Goal: Task Accomplishment & Management: Use online tool/utility

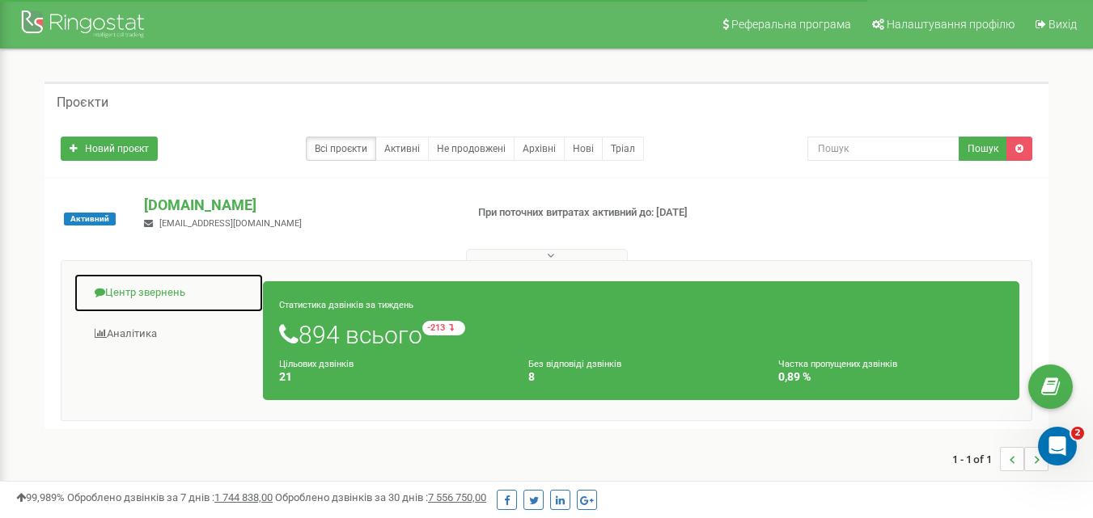
click at [124, 292] on link "Центр звернень" at bounding box center [169, 293] width 190 height 40
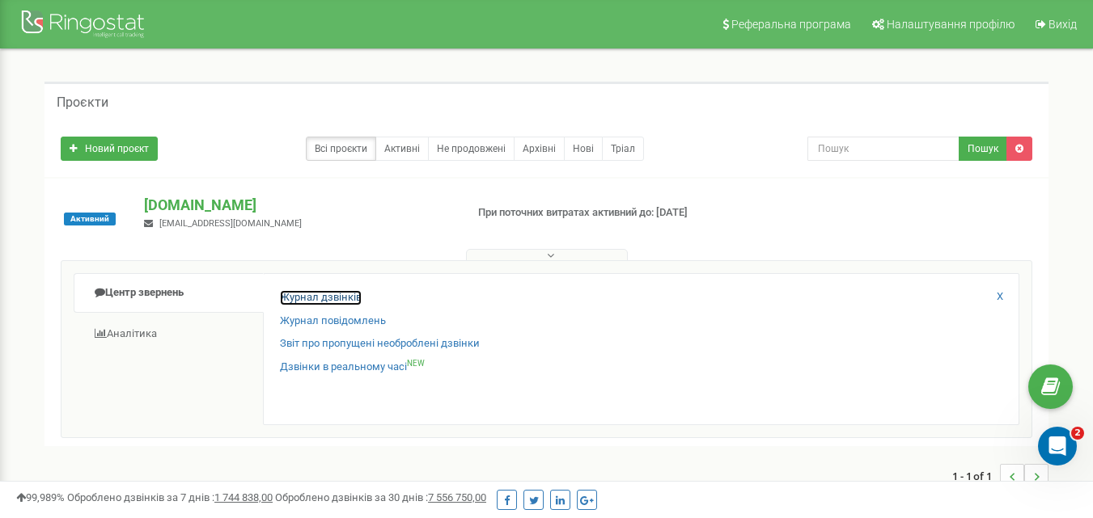
click at [344, 298] on link "Журнал дзвінків" at bounding box center [321, 297] width 82 height 15
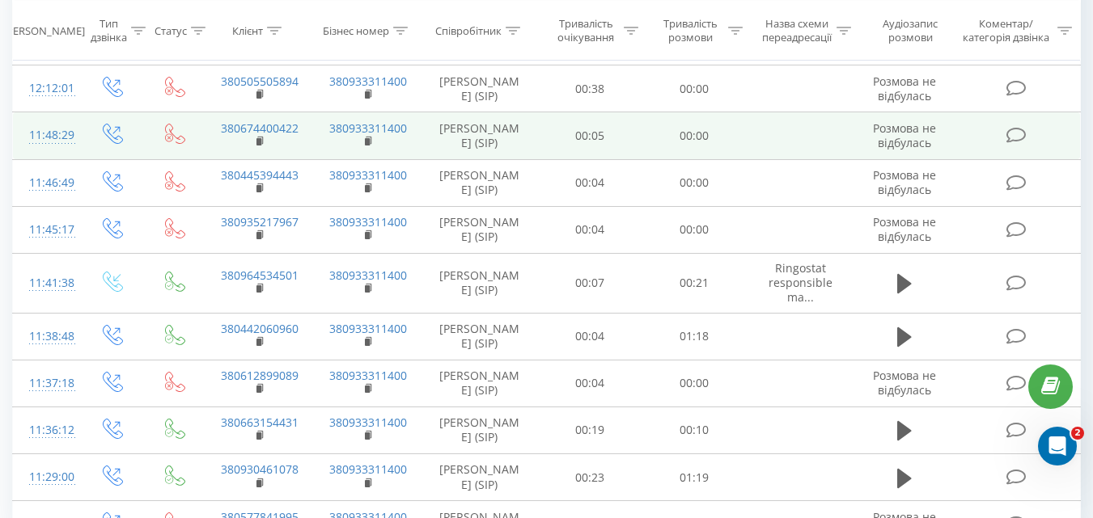
scroll to position [973, 0]
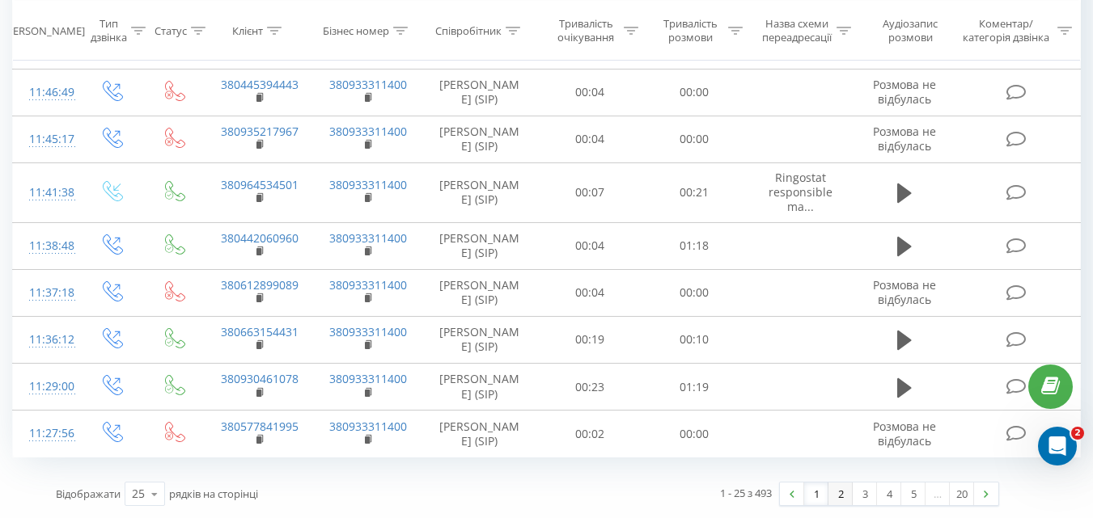
click at [837, 496] on link "2" at bounding box center [840, 494] width 24 height 23
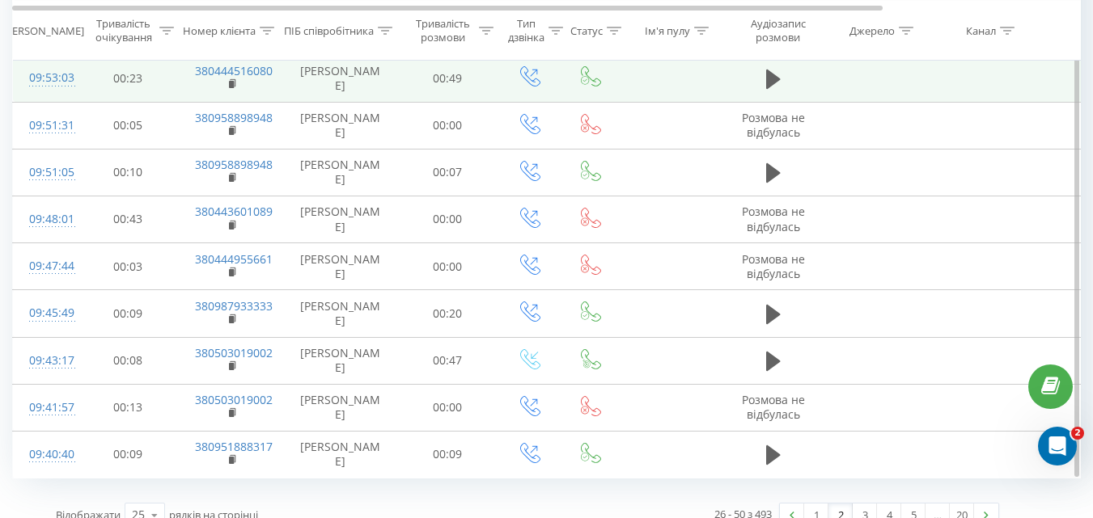
scroll to position [961, 0]
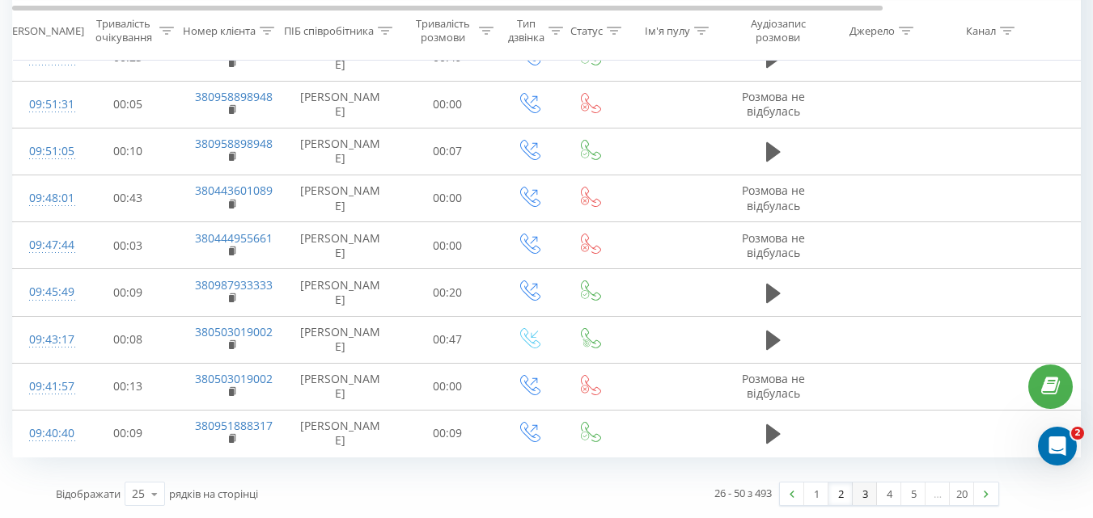
click at [857, 493] on link "3" at bounding box center [864, 494] width 24 height 23
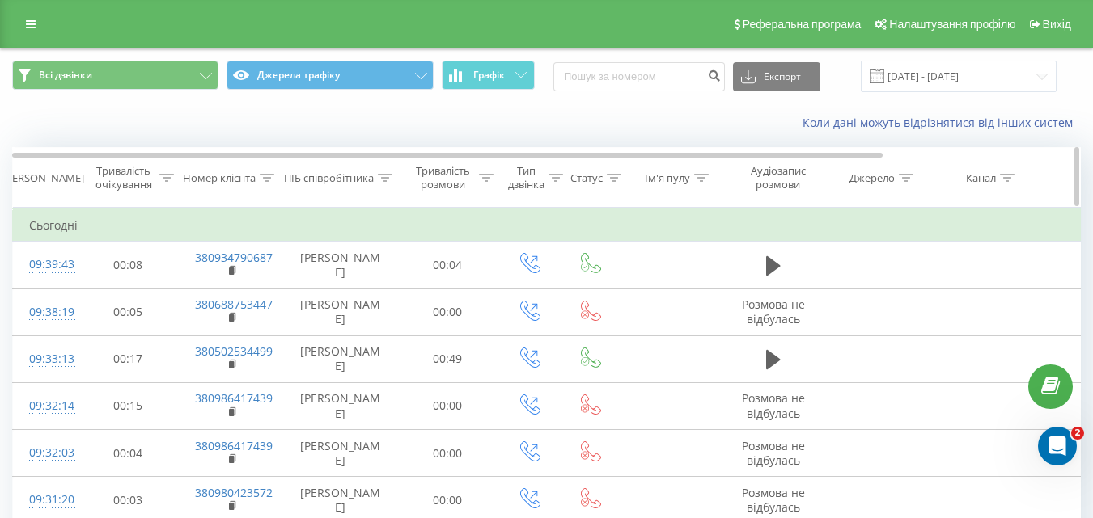
click at [467, 184] on div "Тривалість розмови" at bounding box center [443, 177] width 64 height 27
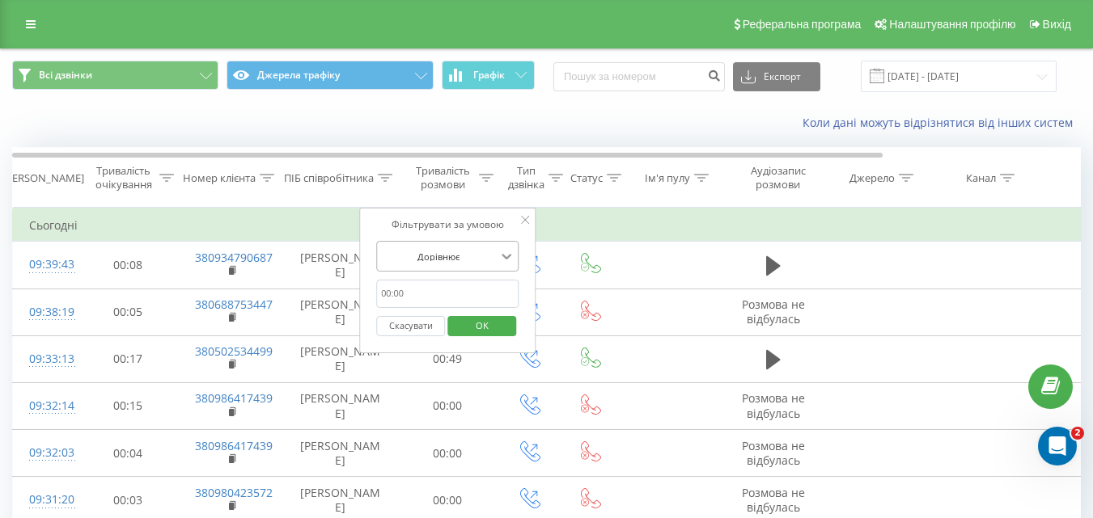
click at [513, 254] on icon at bounding box center [506, 256] width 16 height 16
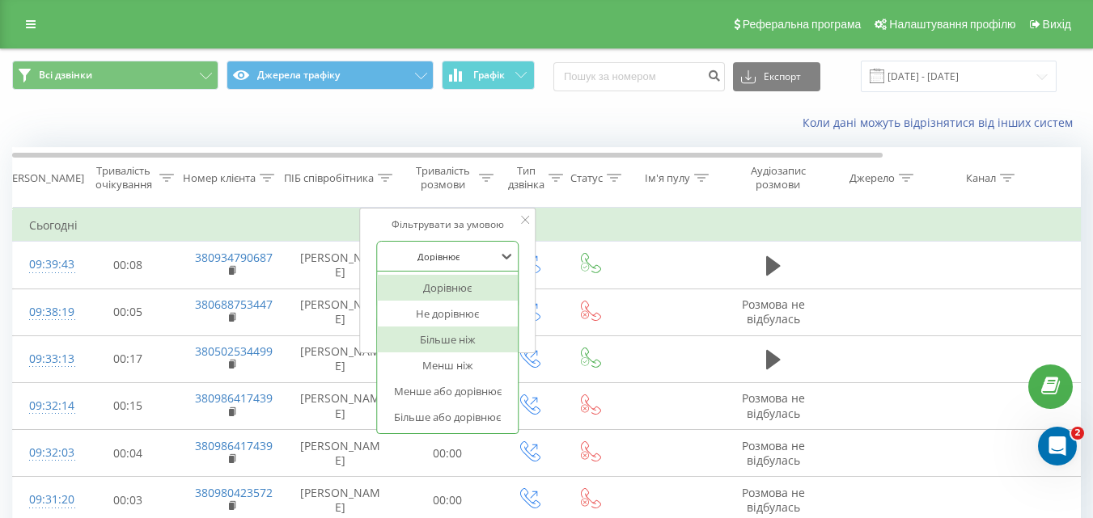
click at [487, 334] on div "Більше ніж" at bounding box center [447, 340] width 141 height 26
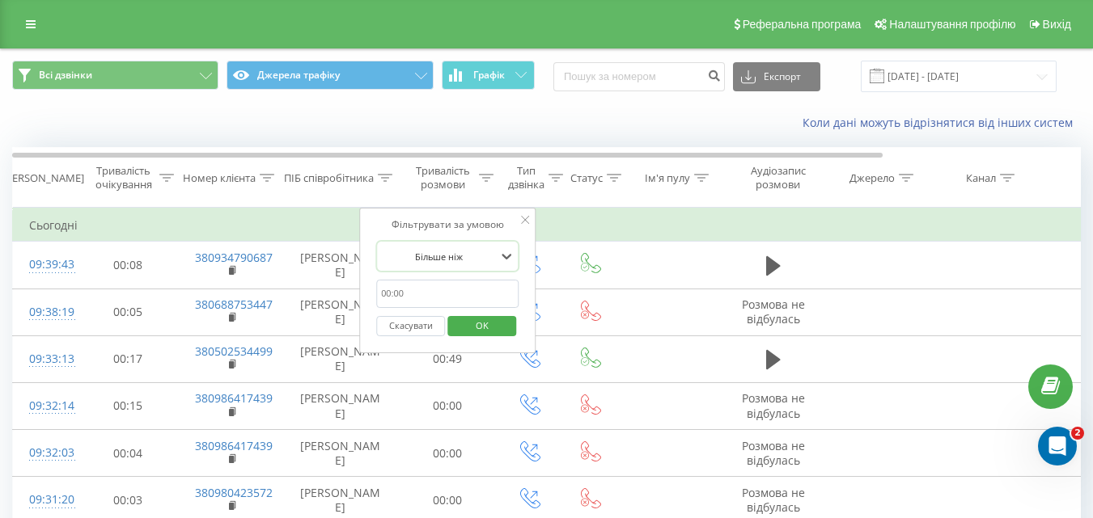
click at [418, 287] on input "text" at bounding box center [447, 294] width 142 height 28
type input "59"
click at [471, 329] on span "OK" at bounding box center [481, 325] width 45 height 25
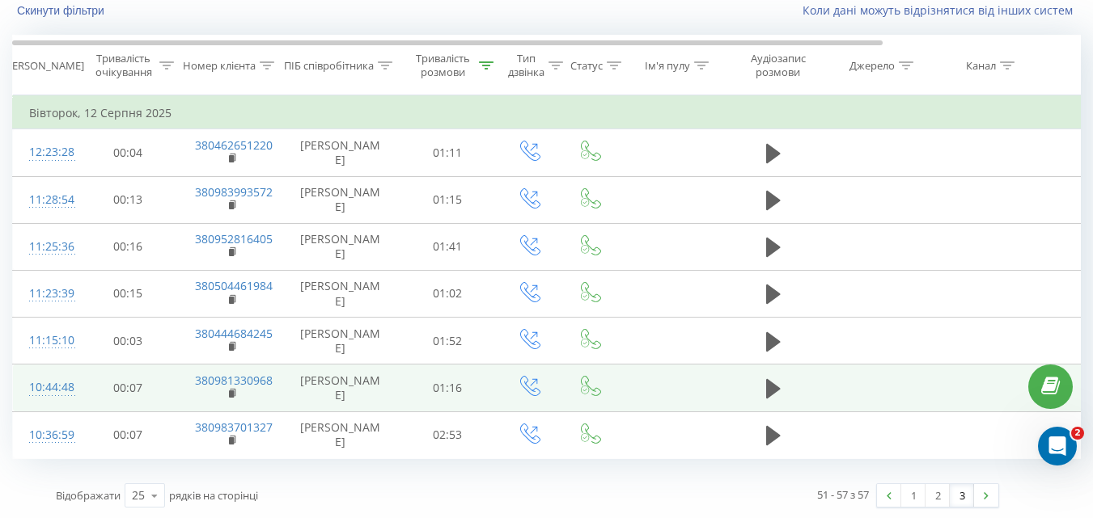
scroll to position [114, 0]
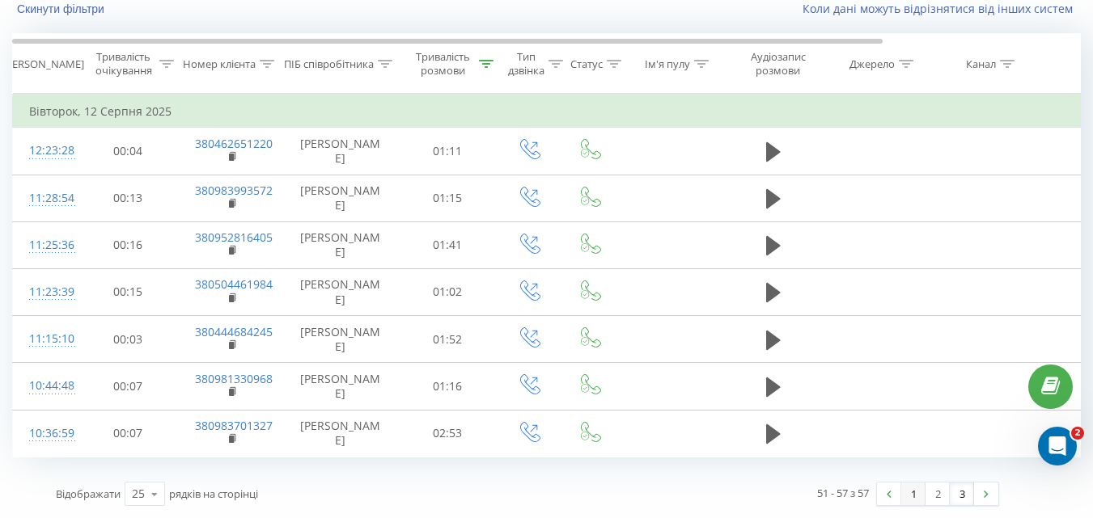
click at [911, 496] on link "1" at bounding box center [913, 494] width 24 height 23
